Goal: Task Accomplishment & Management: Complete application form

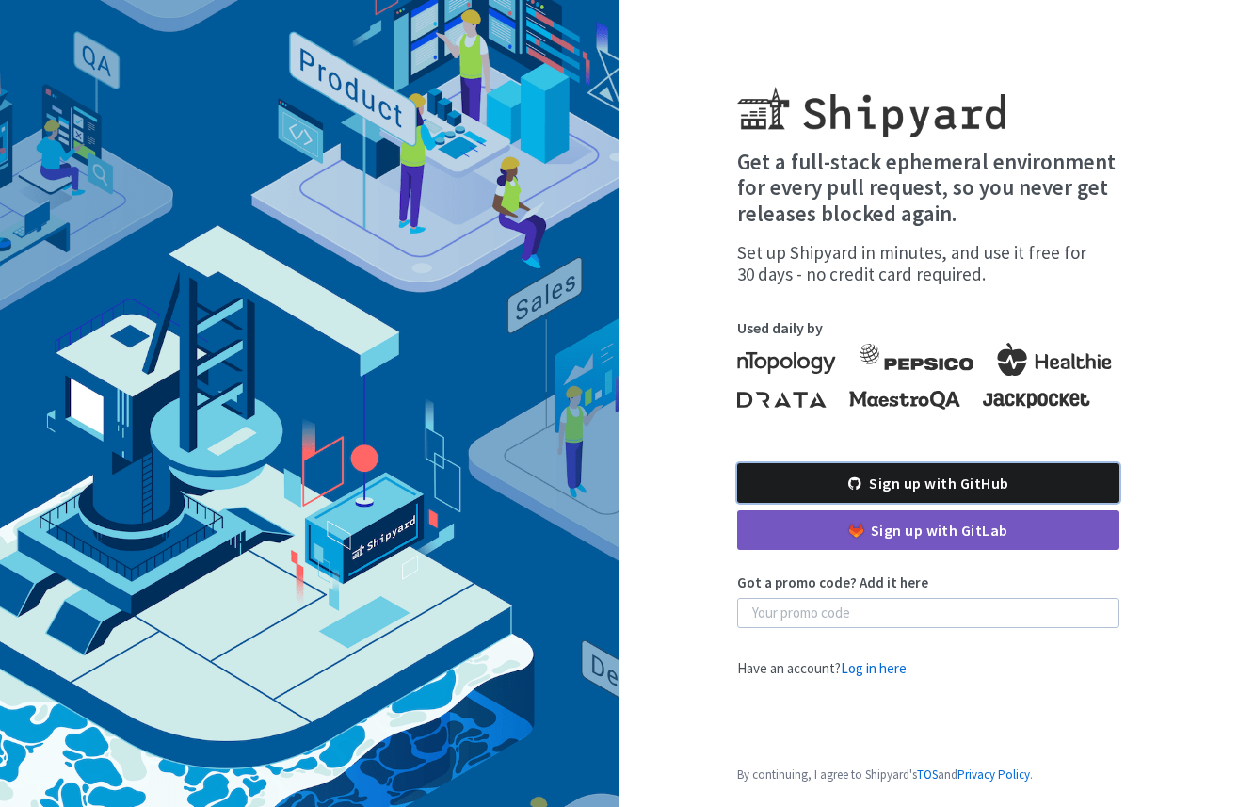
click at [895, 485] on link "Sign up with GitHub" at bounding box center [928, 483] width 382 height 40
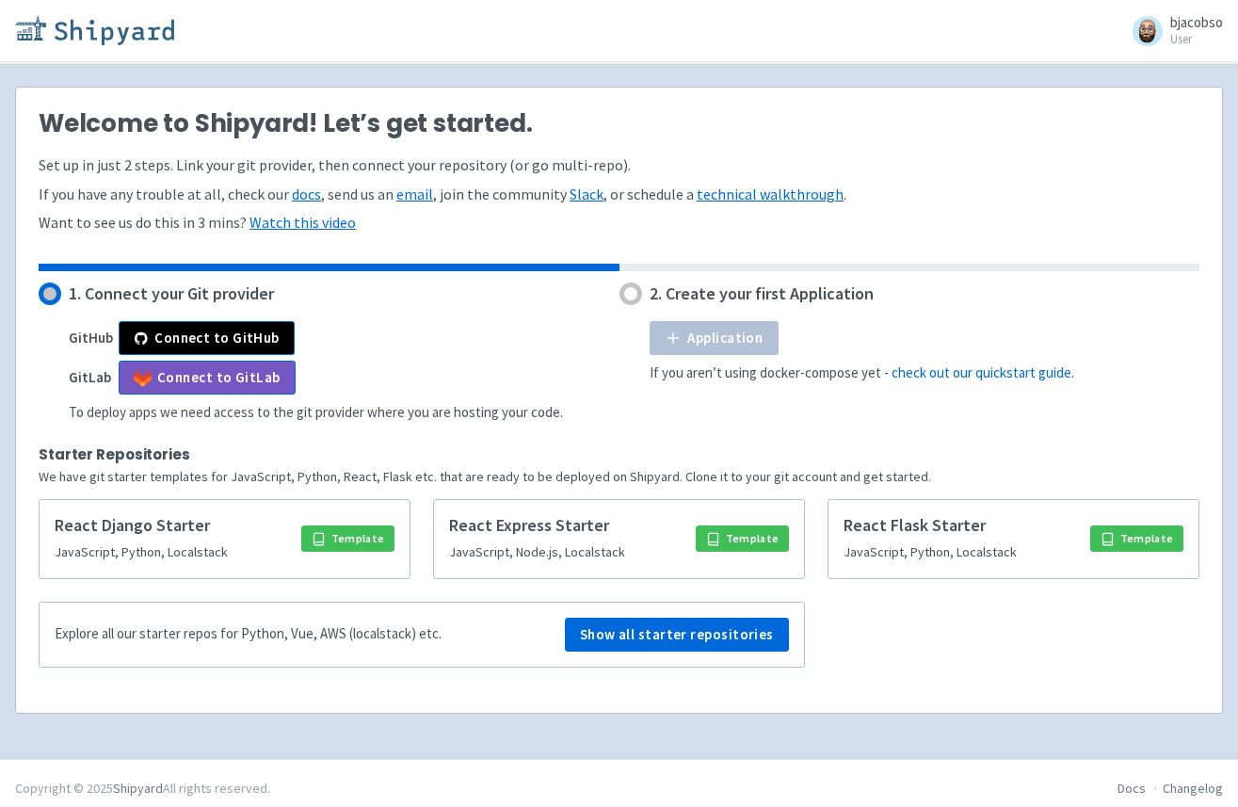
click at [134, 30] on img at bounding box center [94, 30] width 159 height 30
click at [199, 334] on button "Connect to GitHub" at bounding box center [207, 338] width 176 height 34
click at [320, 221] on link "Watch this video" at bounding box center [303, 222] width 106 height 19
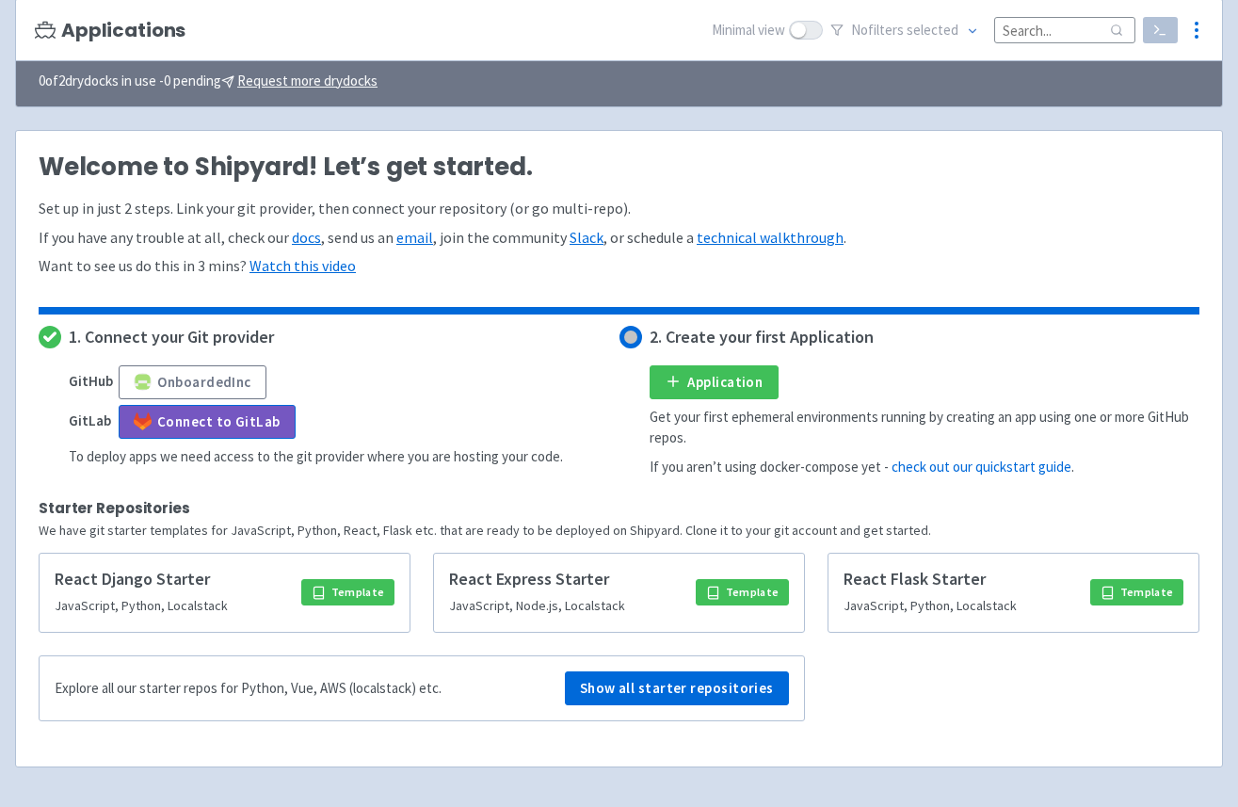
scroll to position [188, 0]
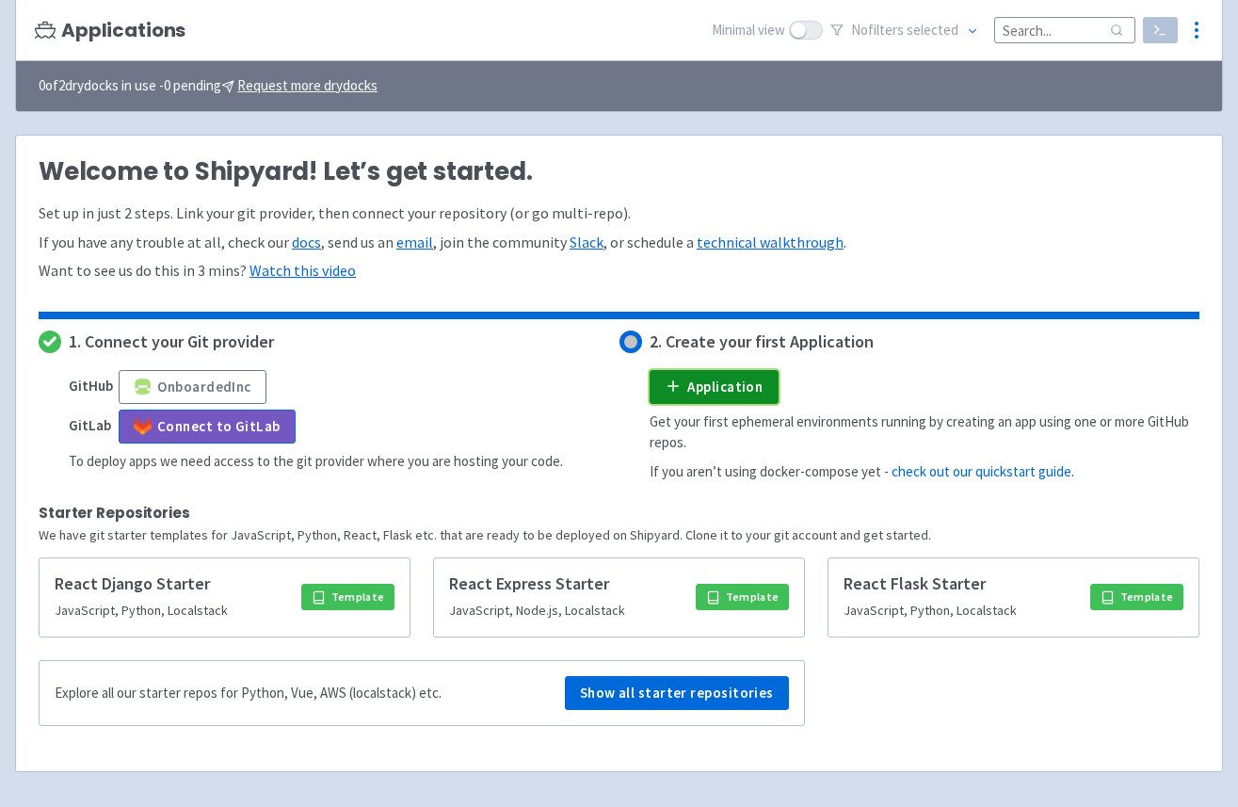
click at [710, 384] on link "Application" at bounding box center [714, 387] width 129 height 34
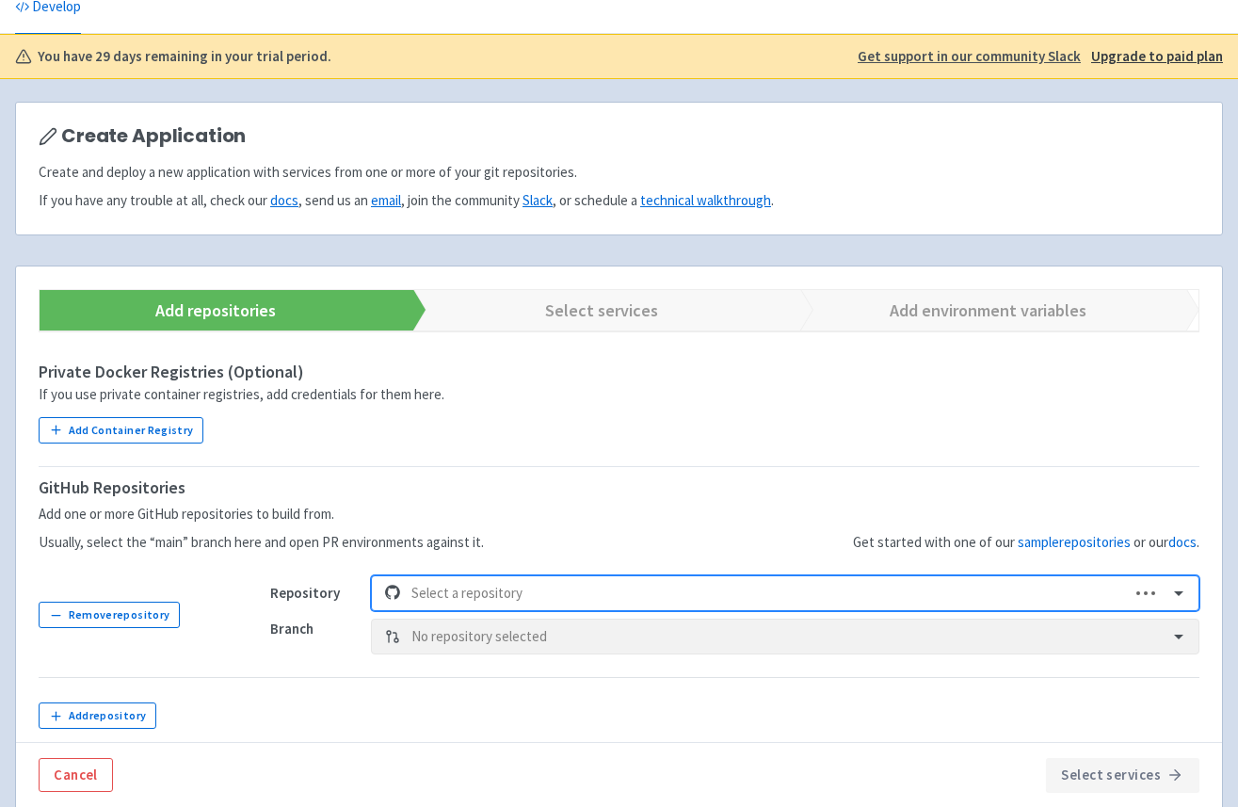
scroll to position [285, 0]
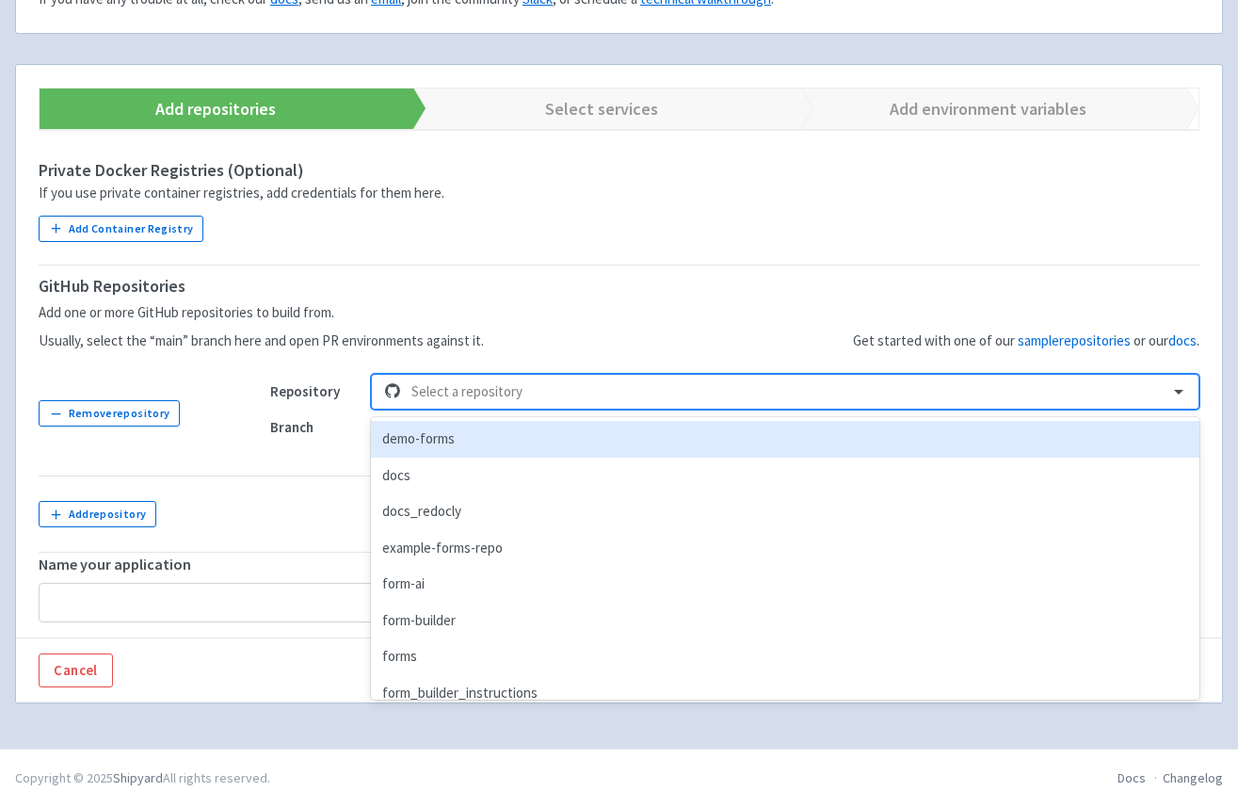
click at [416, 392] on div at bounding box center [784, 391] width 746 height 25
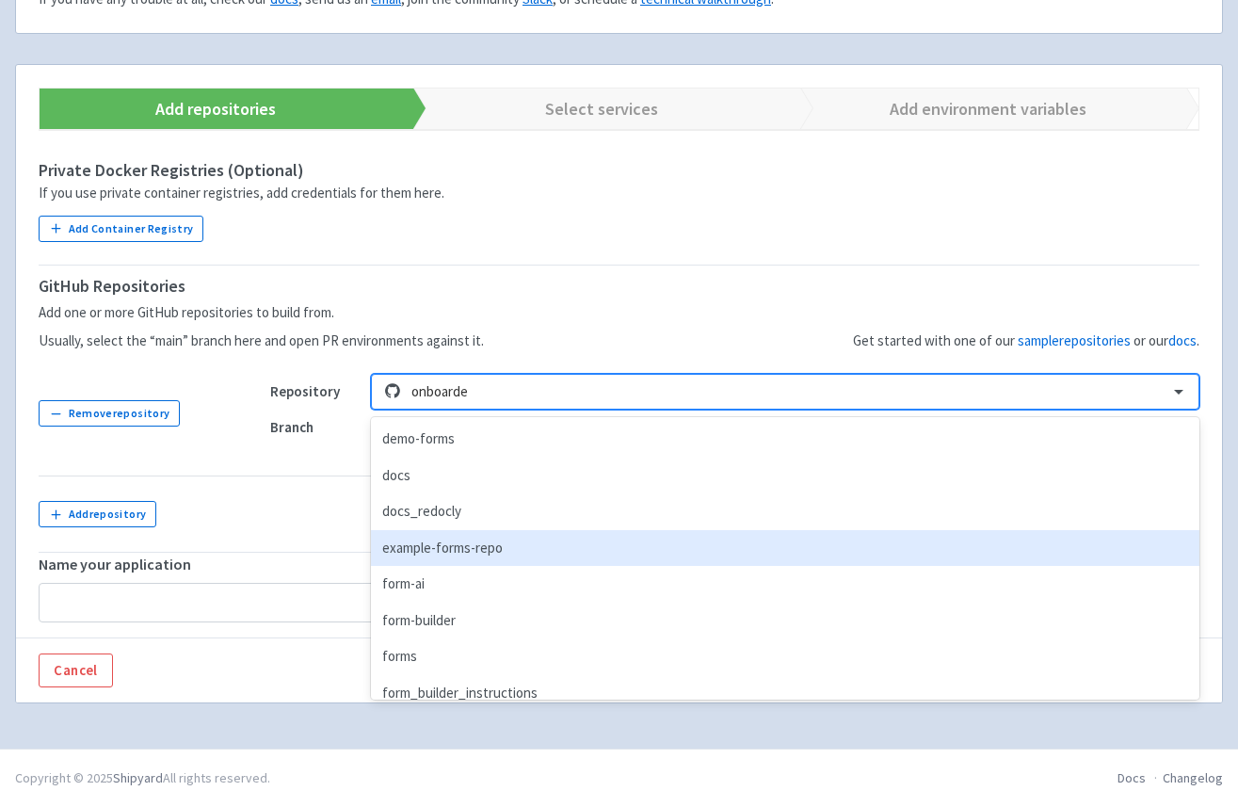
type input "onboarded"
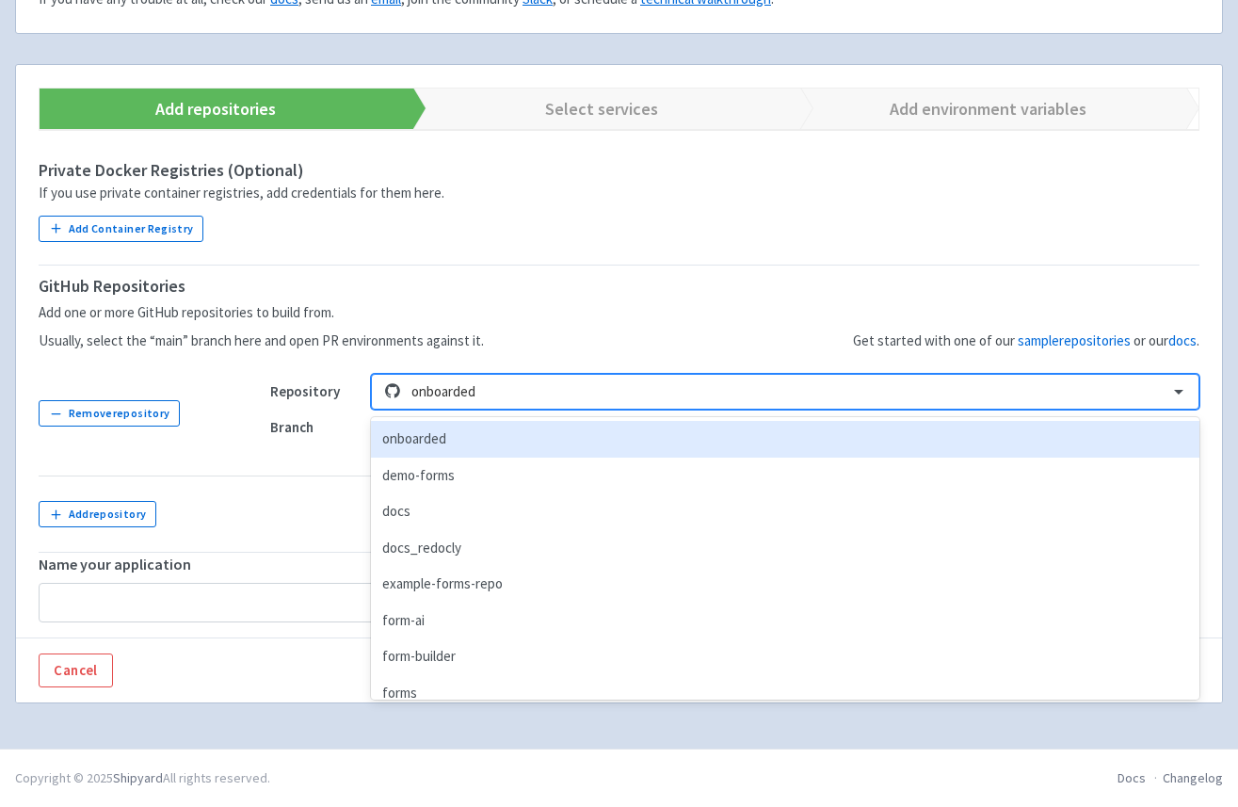
click at [435, 443] on div "onboarded" at bounding box center [785, 439] width 829 height 37
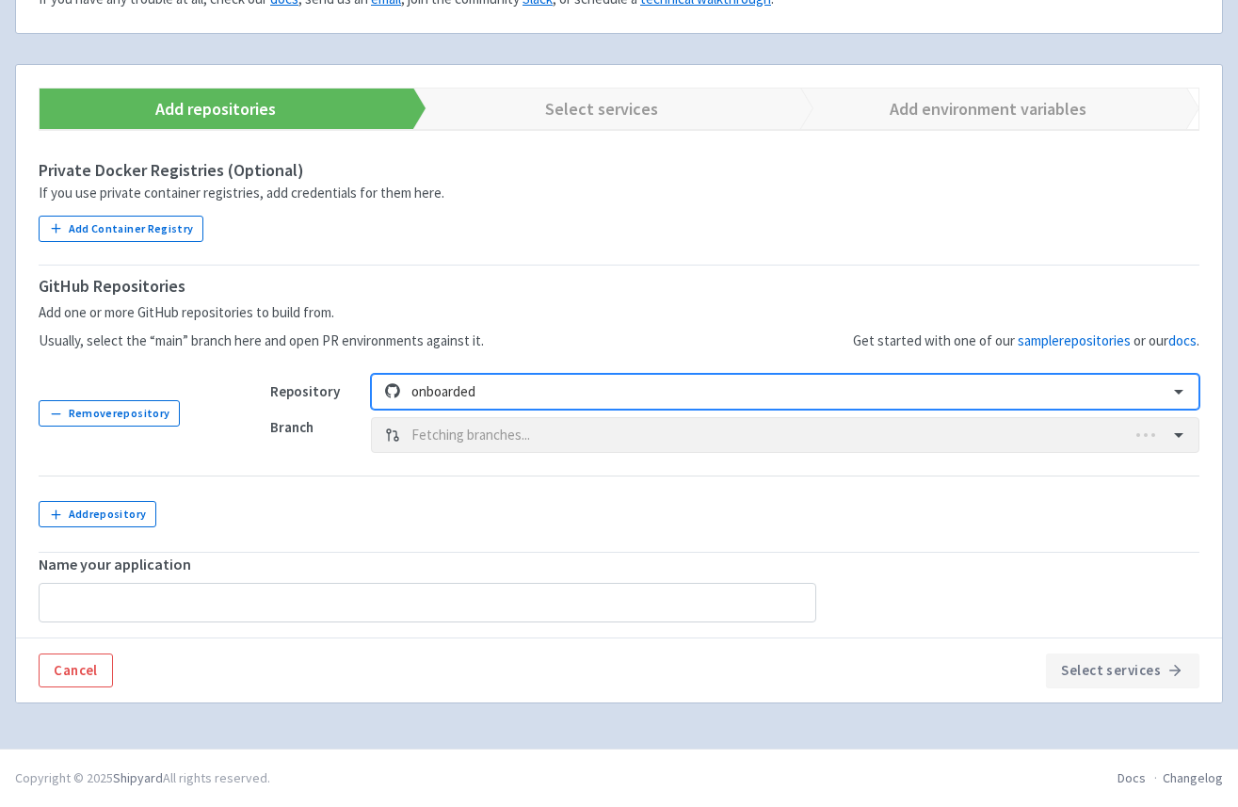
type input "onboarded"
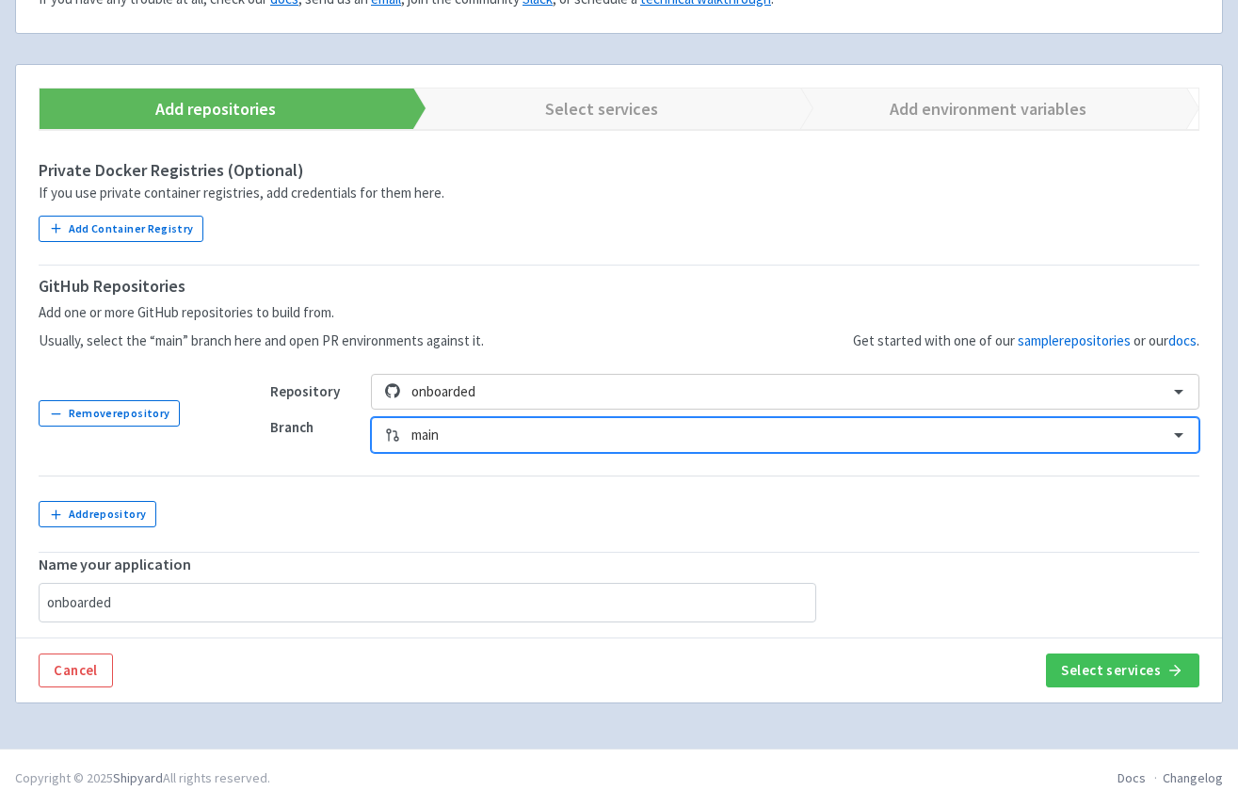
click at [304, 512] on td at bounding box center [724, 513] width 952 height 75
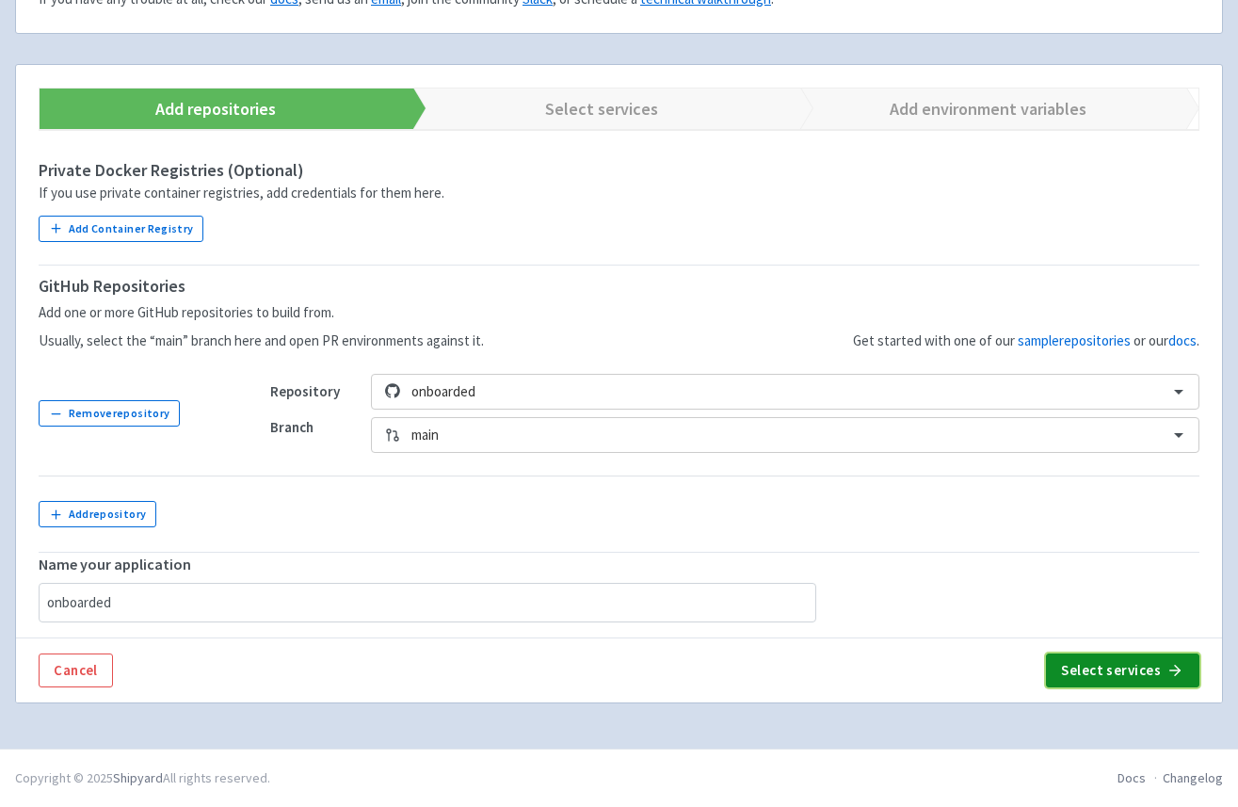
click at [1094, 672] on button "Select services" at bounding box center [1122, 670] width 153 height 34
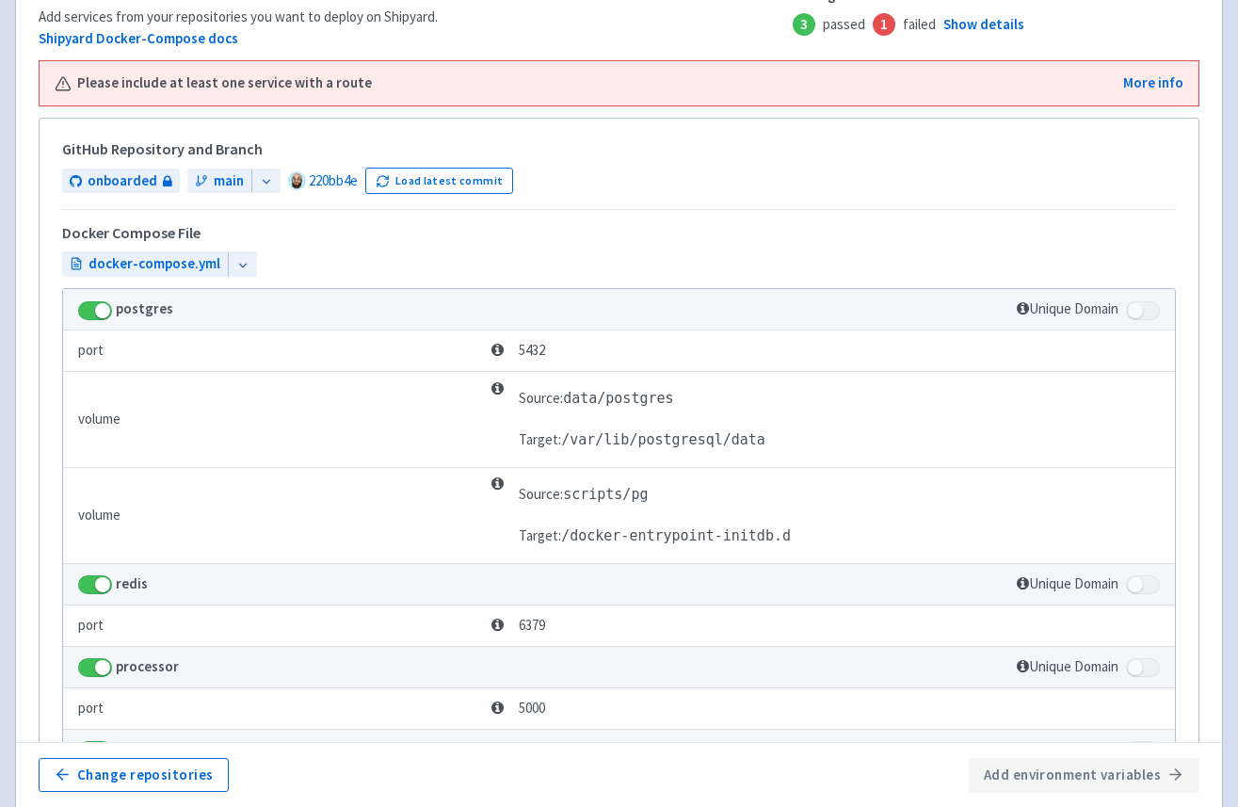
scroll to position [441, 0]
click at [237, 253] on div at bounding box center [242, 262] width 29 height 25
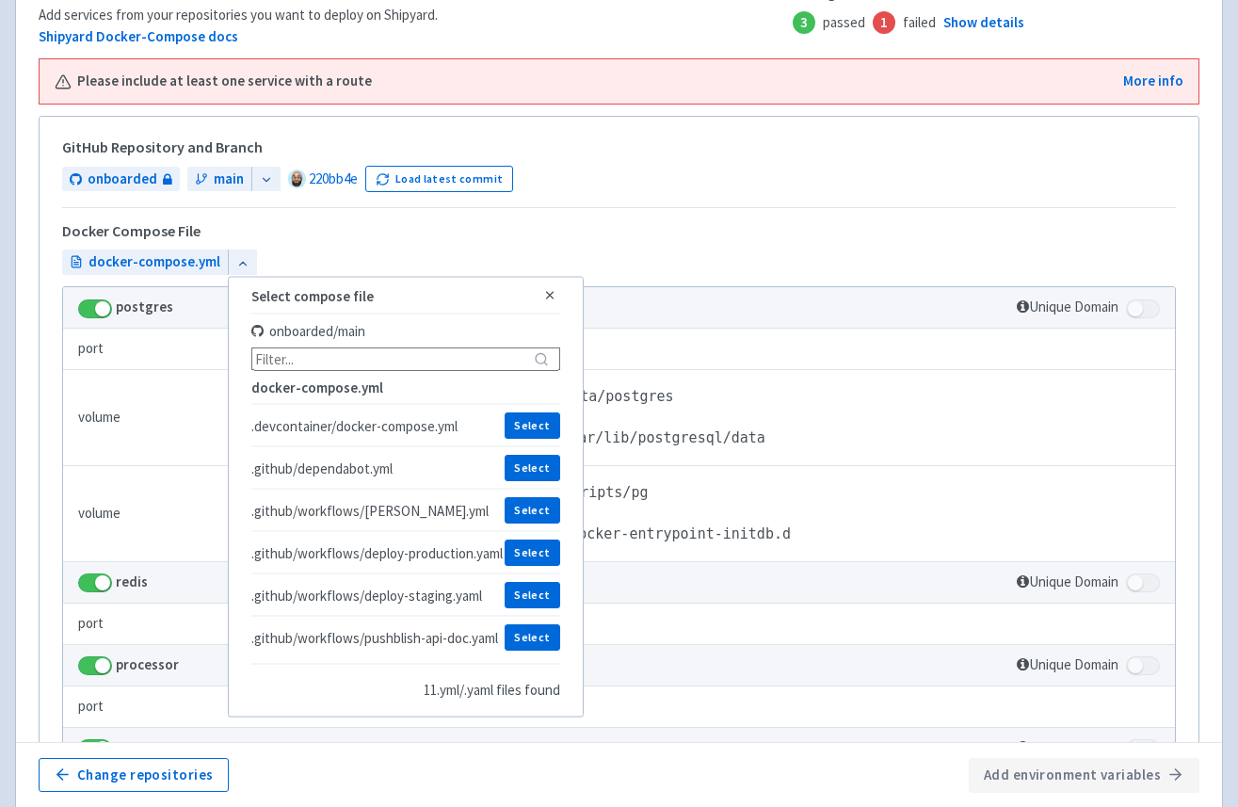
click at [314, 248] on div "Docker Compose File" at bounding box center [619, 236] width 1114 height 26
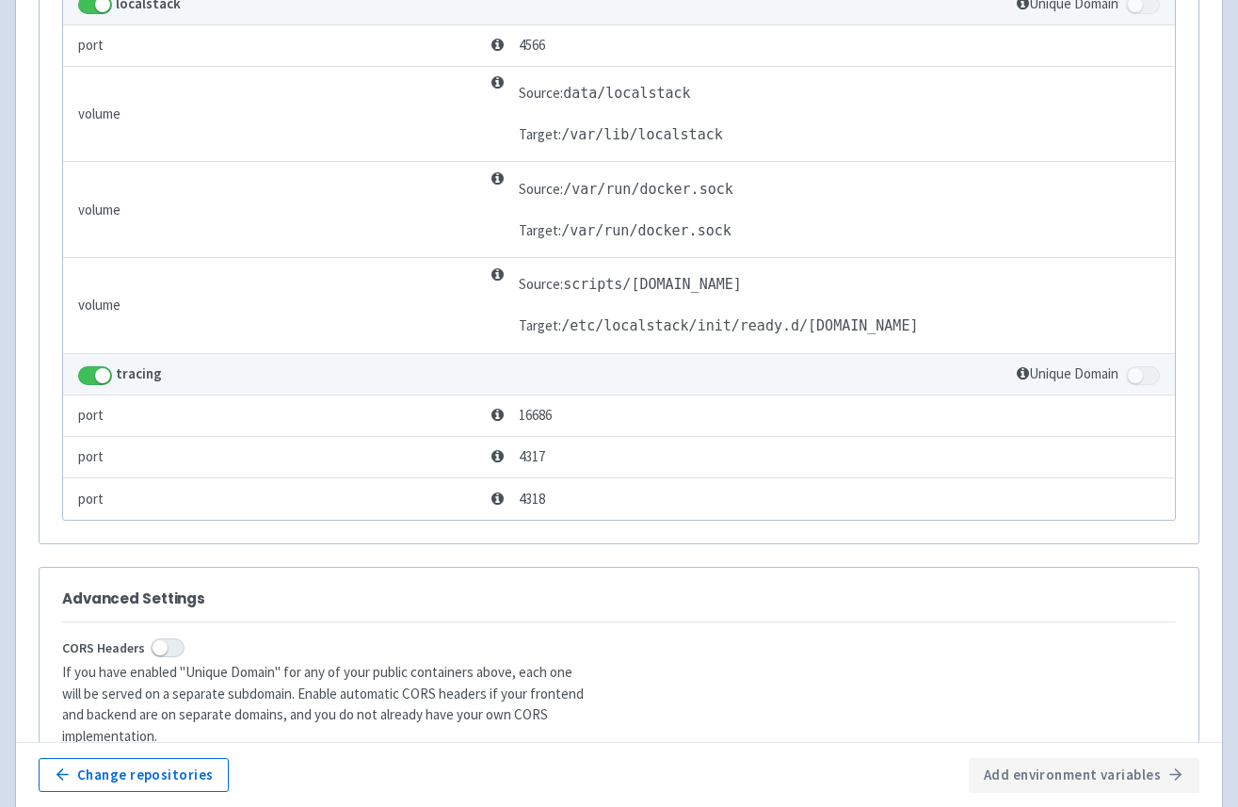
scroll to position [1340, 0]
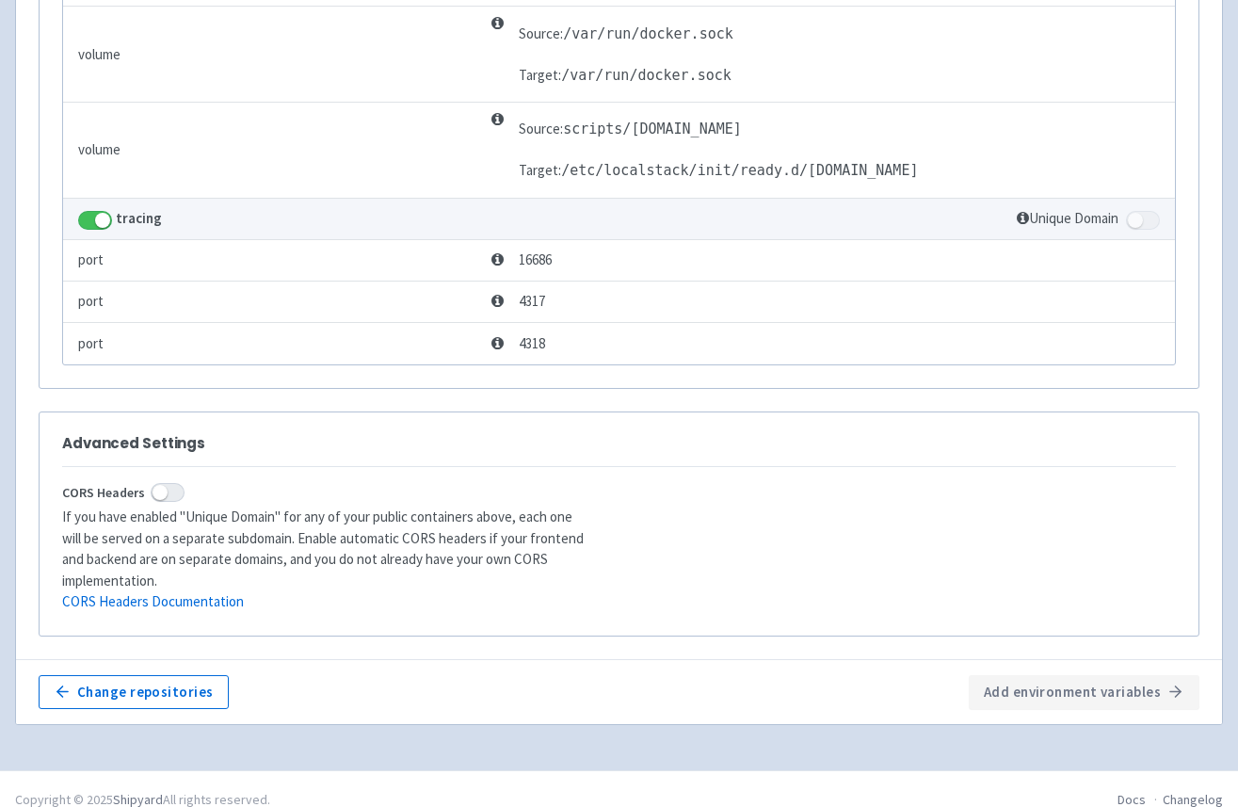
click at [92, 218] on span at bounding box center [95, 220] width 34 height 19
click at [90, 218] on input "checkbox" at bounding box center [84, 214] width 12 height 12
checkbox input "false"
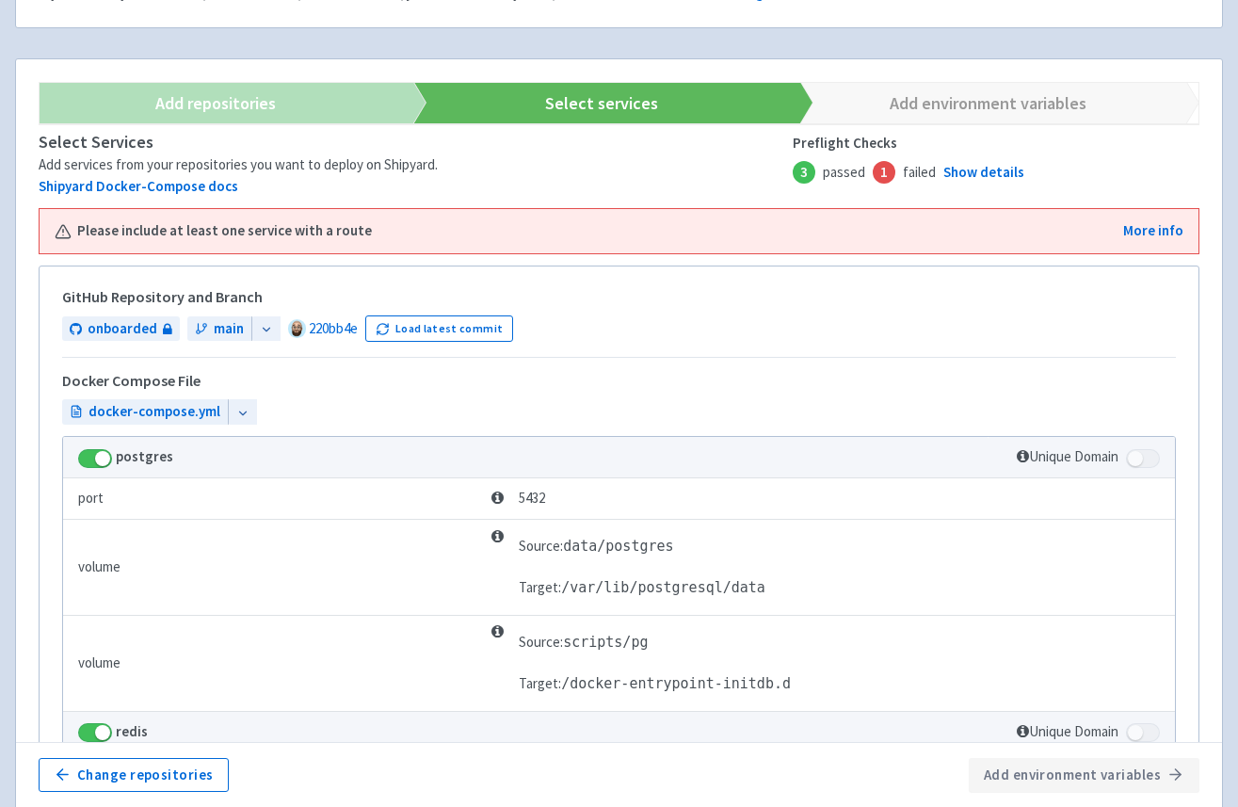
scroll to position [278, 0]
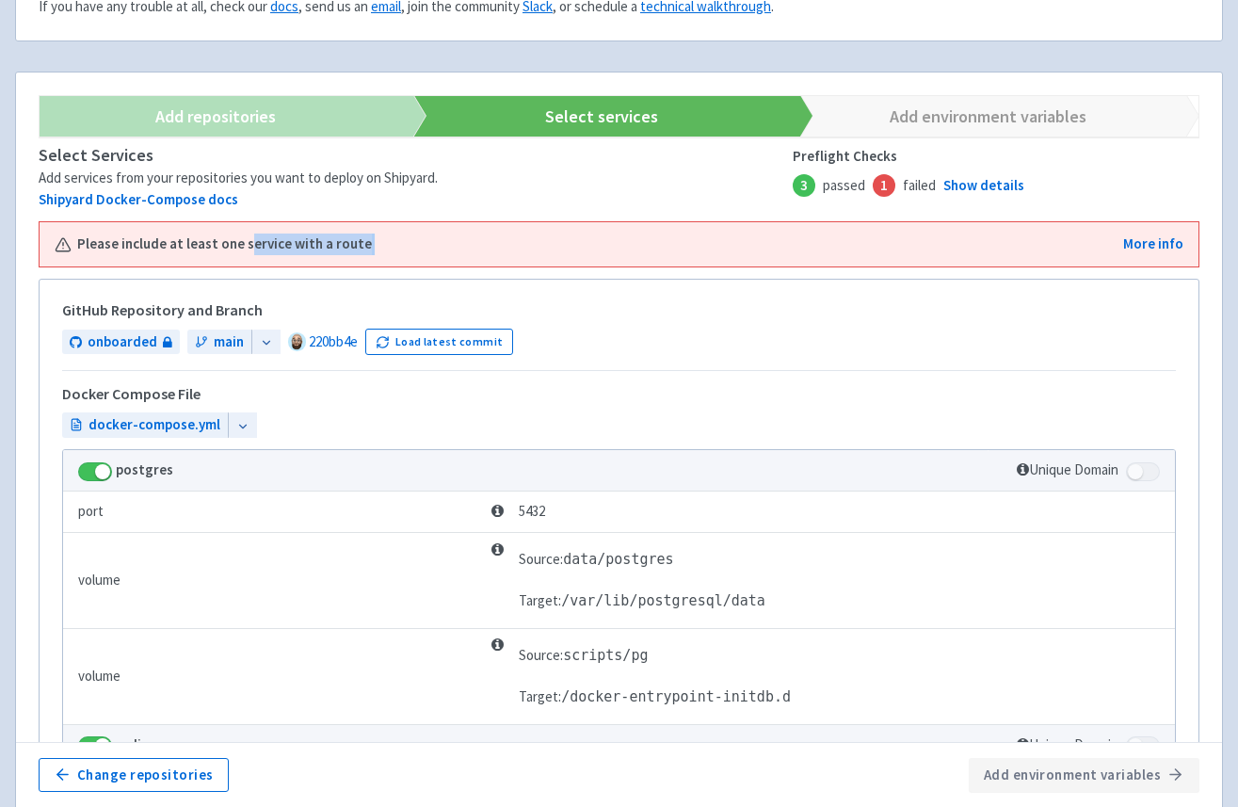
drag, startPoint x: 366, startPoint y: 245, endPoint x: 242, endPoint y: 249, distance: 124.3
click at [242, 249] on div "Please include at least one service with a route" at bounding box center [580, 245] width 1050 height 22
click at [242, 249] on b "Please include at least one service with a route" at bounding box center [224, 245] width 295 height 22
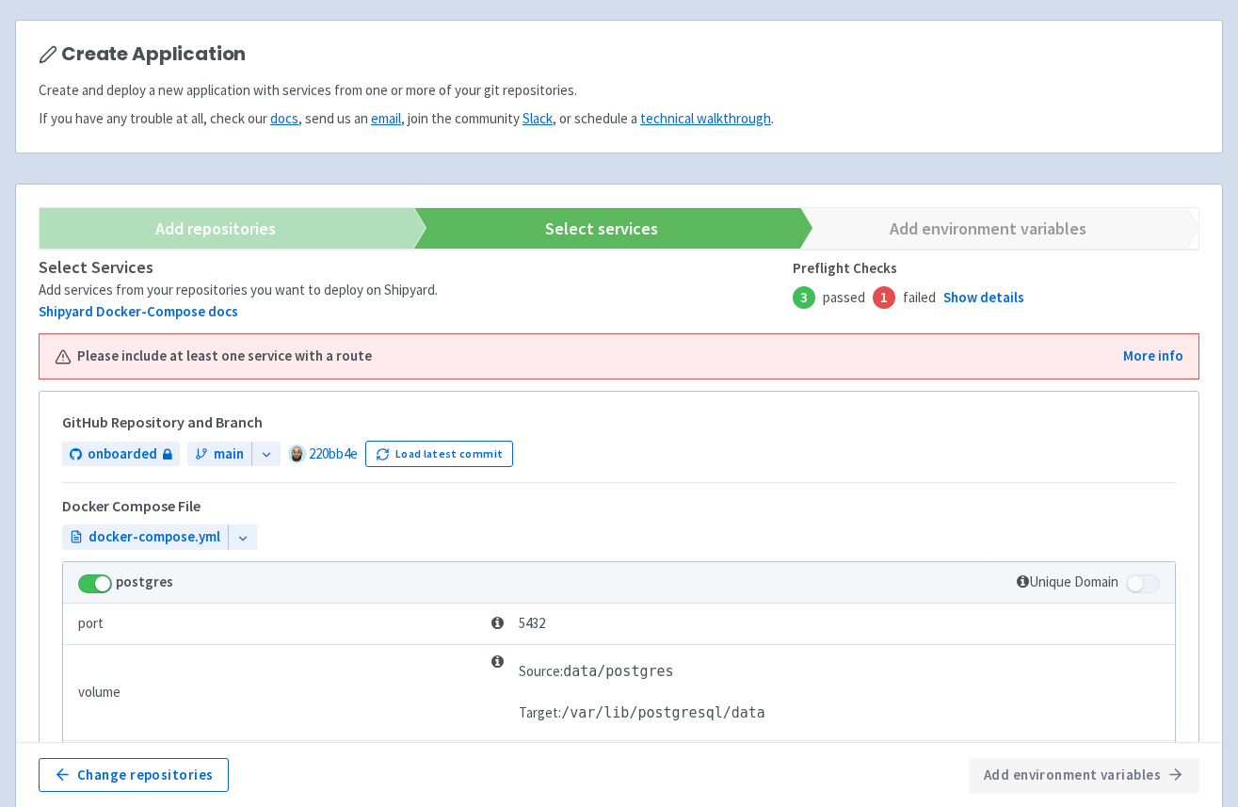
scroll to position [307, 0]
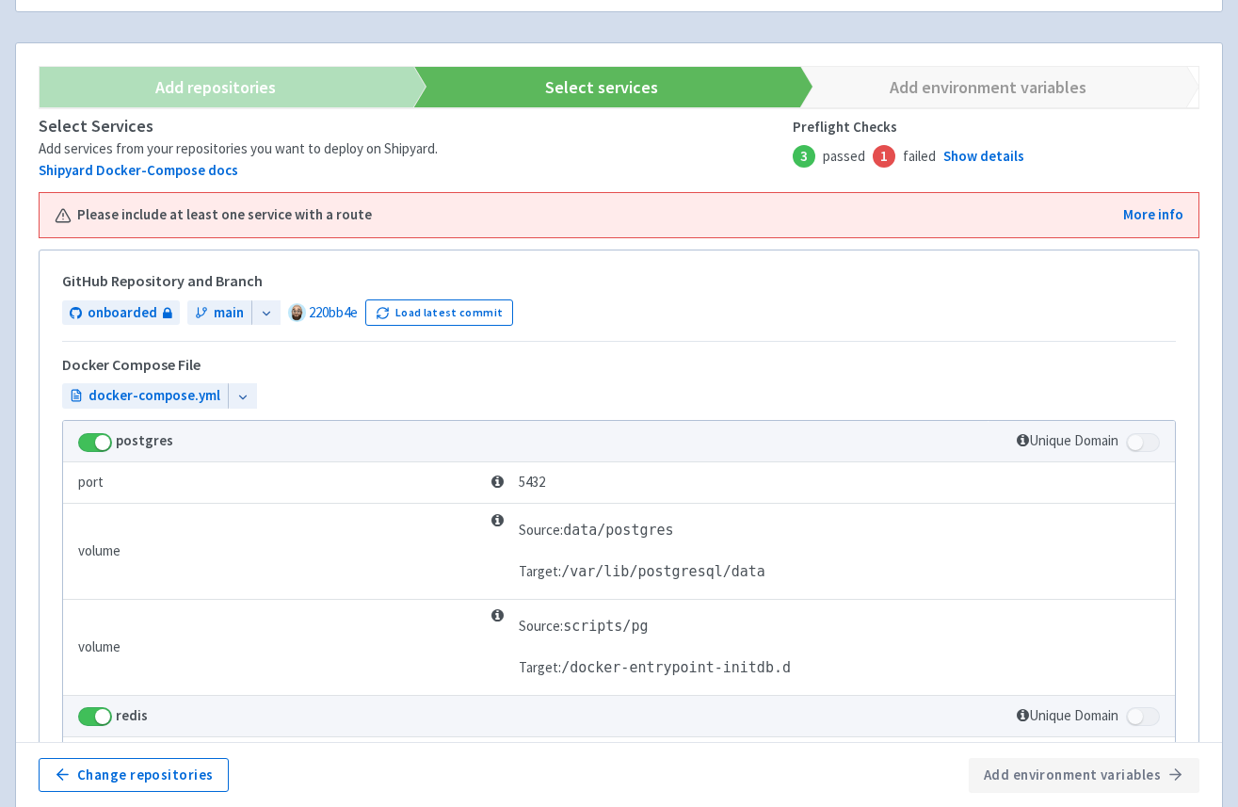
click at [236, 393] on icon at bounding box center [242, 397] width 13 height 13
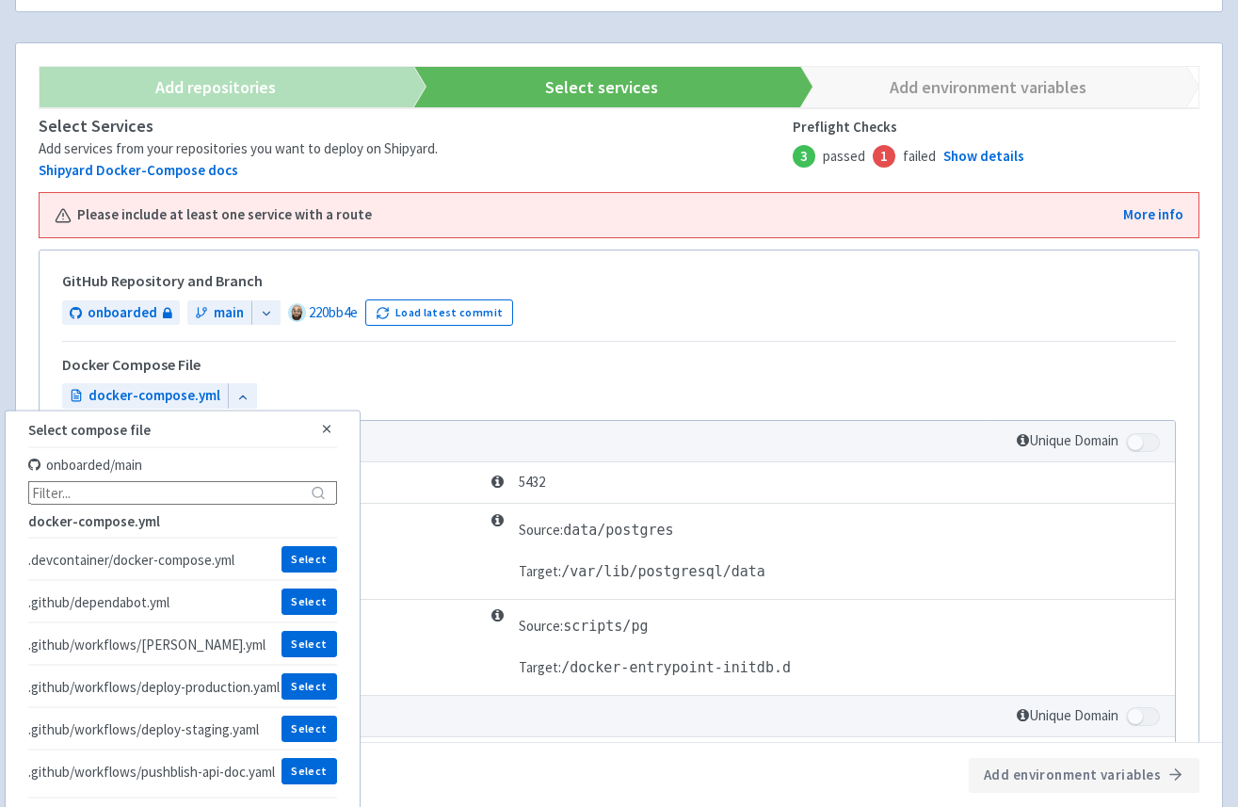
click at [449, 340] on div "GitHub Repository and Branch onboarded main 220bb4e Load latest commit Docker C…" at bounding box center [619, 341] width 1114 height 136
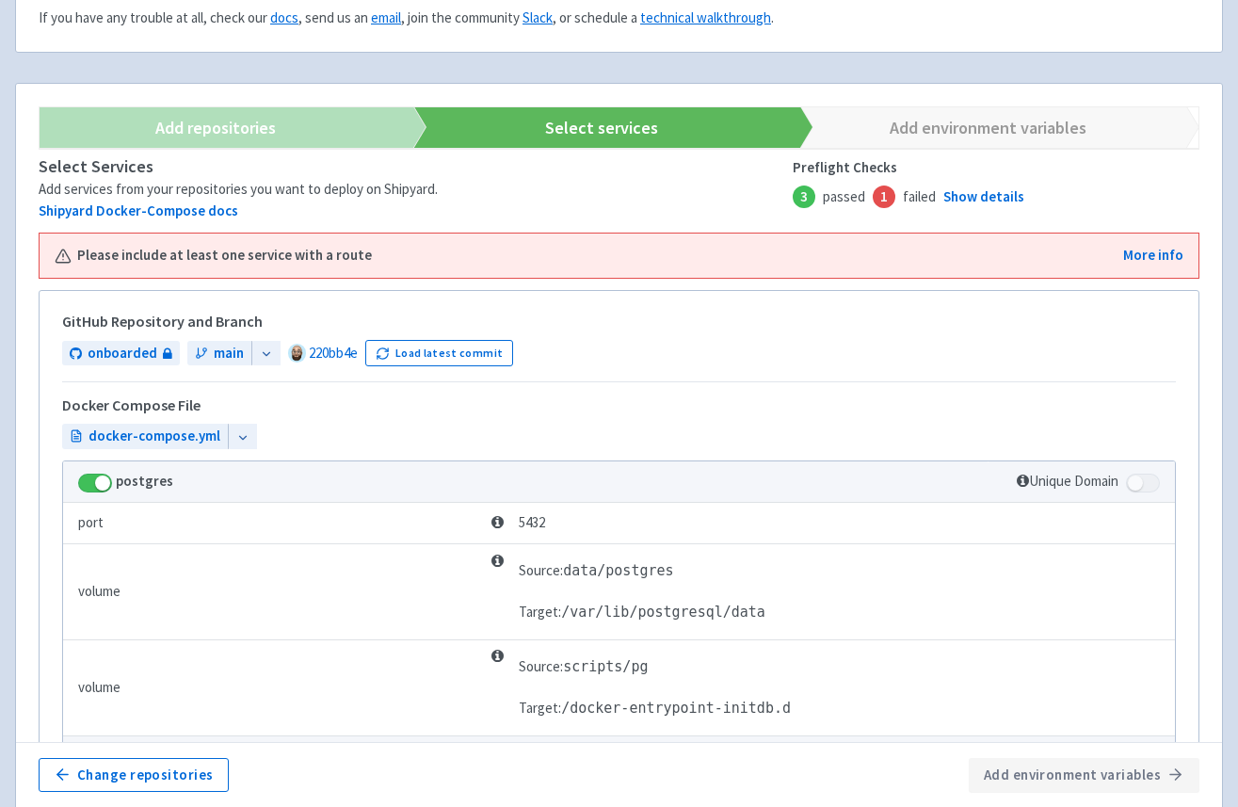
scroll to position [0, 0]
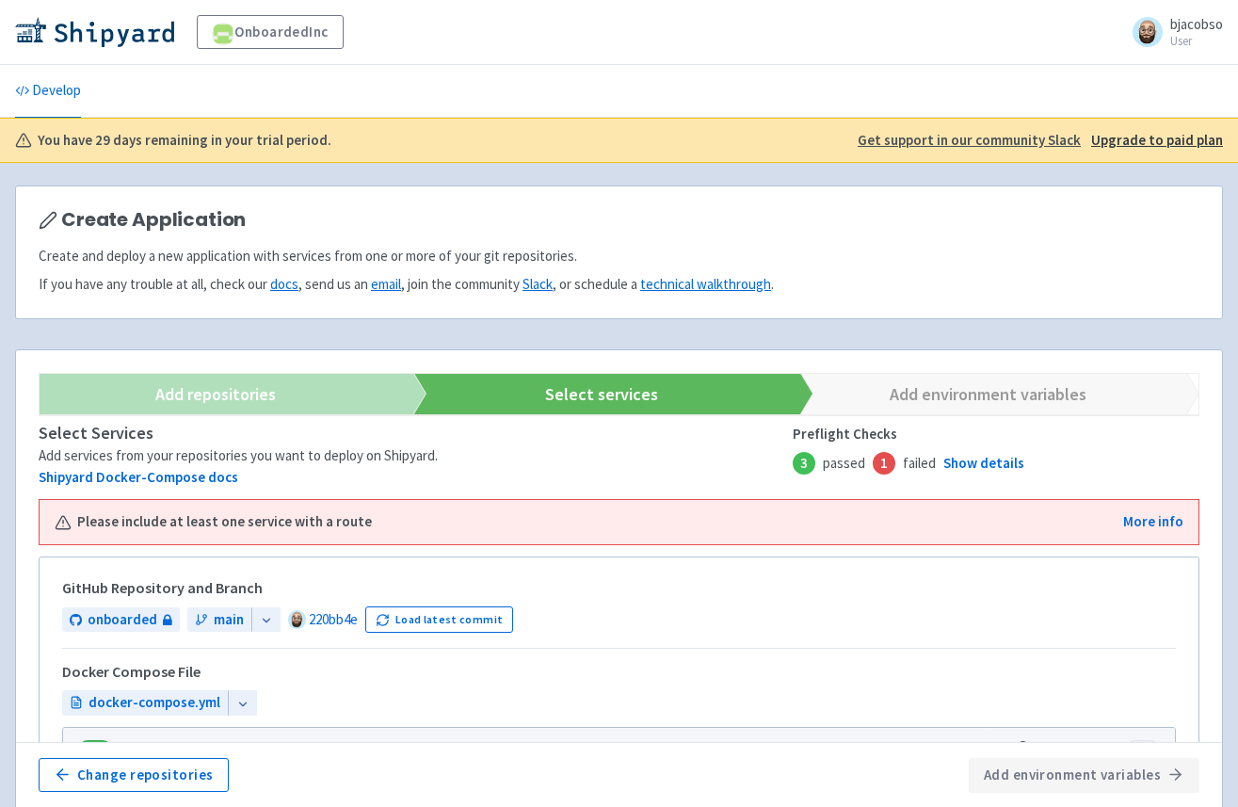
click at [1161, 508] on div "Please include at least one service with a route More info" at bounding box center [619, 522] width 1159 height 44
click at [1147, 522] on link "More info" at bounding box center [1153, 522] width 60 height 22
